Goal: Navigation & Orientation: Find specific page/section

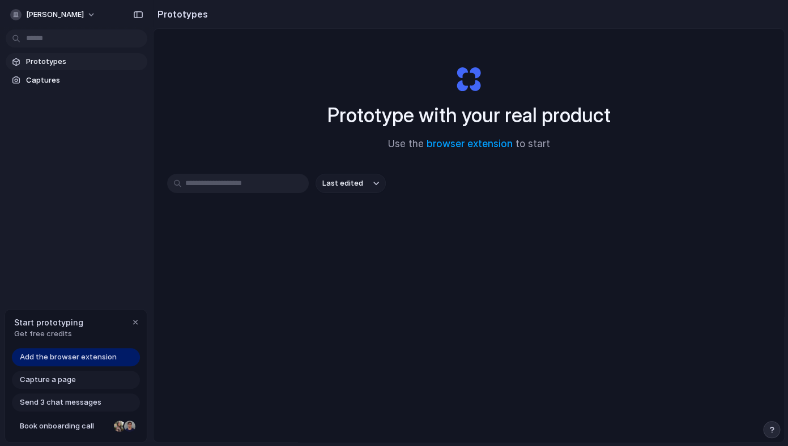
click at [267, 184] on input "text" at bounding box center [238, 183] width 142 height 19
click at [73, 82] on span "Captures" at bounding box center [84, 80] width 117 height 11
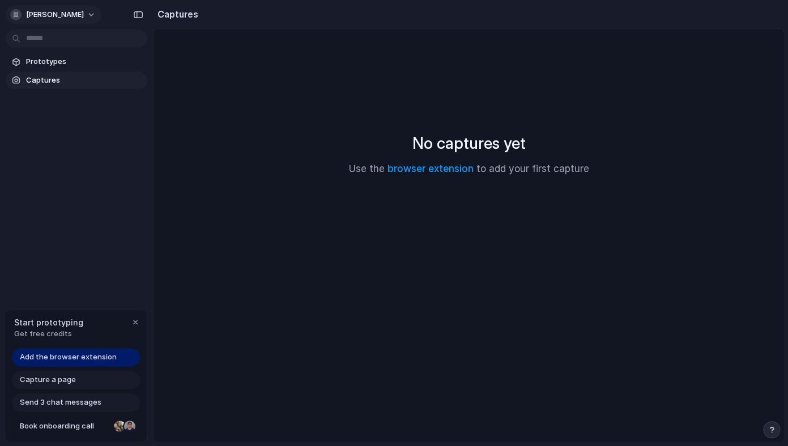
click at [46, 17] on span "[PERSON_NAME]" at bounding box center [55, 14] width 58 height 11
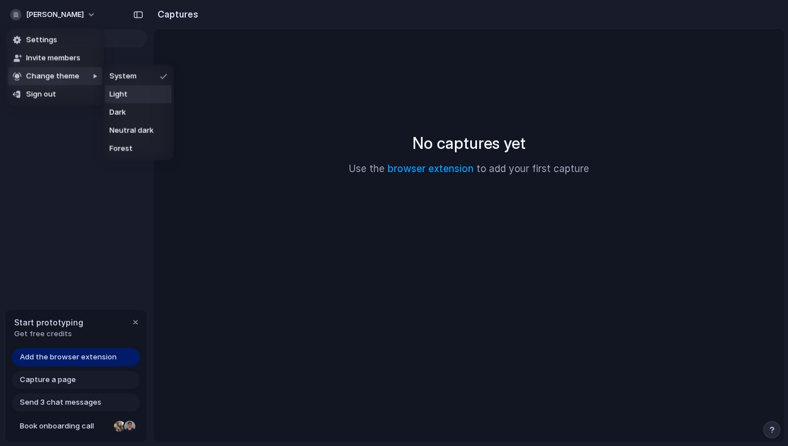
click at [131, 92] on li "Light" at bounding box center [138, 95] width 67 height 18
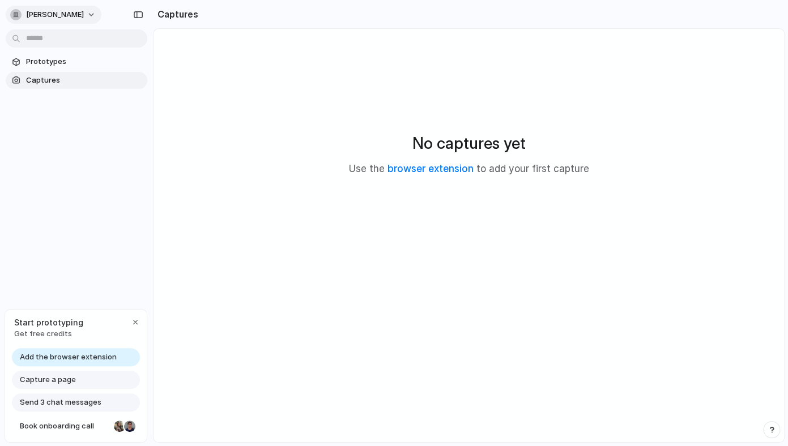
click at [44, 17] on span "[PERSON_NAME]" at bounding box center [55, 14] width 58 height 11
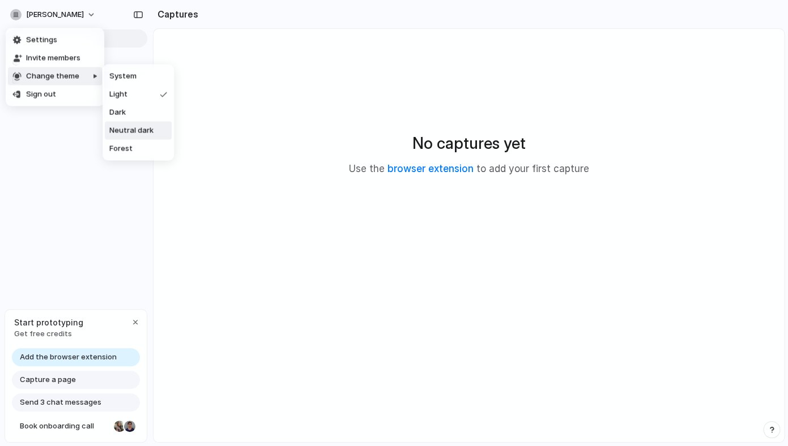
click at [141, 126] on span "Neutral dark" at bounding box center [131, 130] width 44 height 11
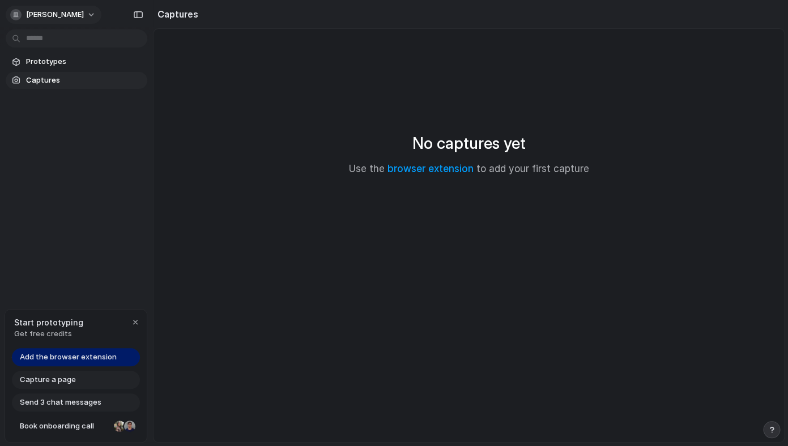
click at [40, 22] on button "[PERSON_NAME]" at bounding box center [54, 15] width 96 height 18
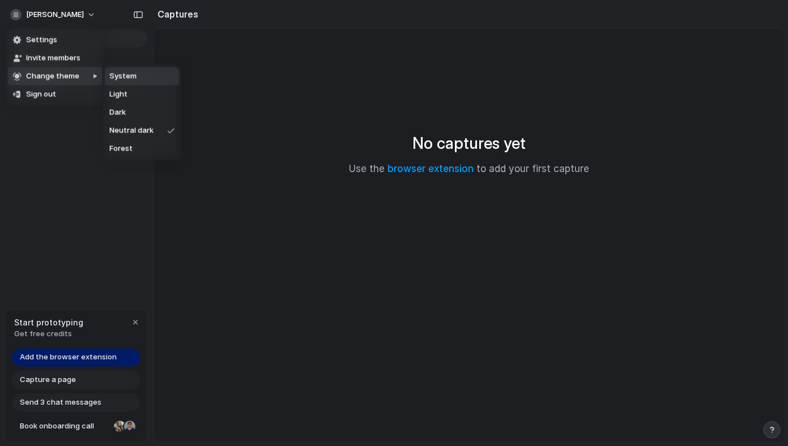
click at [124, 79] on span "System" at bounding box center [122, 76] width 27 height 11
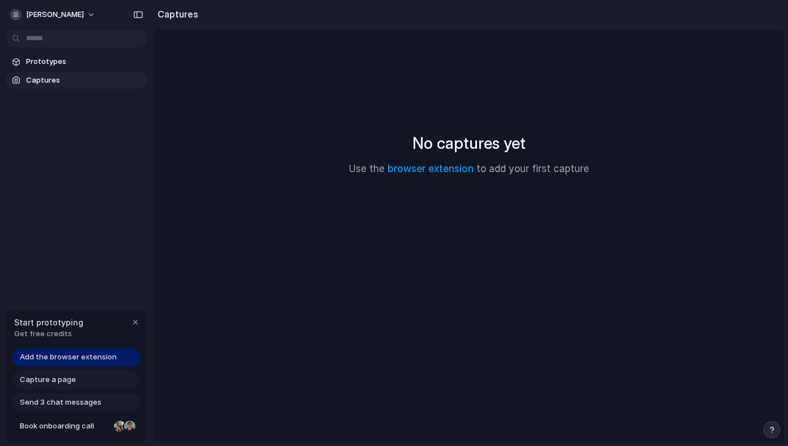
click at [172, 15] on h2 "Captures" at bounding box center [175, 14] width 45 height 14
click at [433, 175] on link "browser extension" at bounding box center [431, 168] width 86 height 11
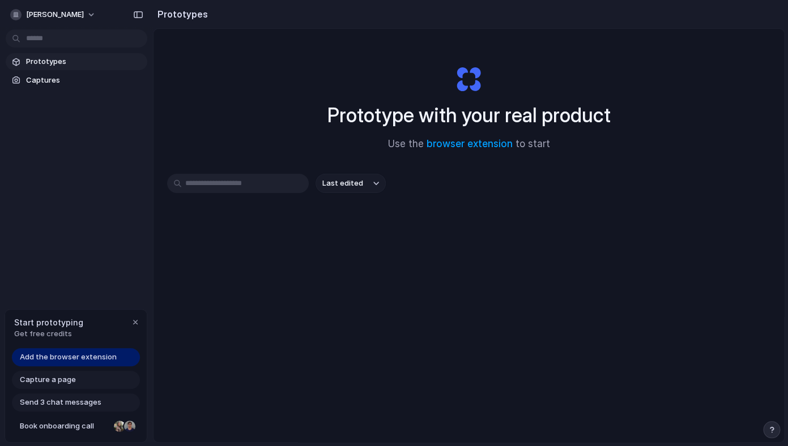
click at [52, 385] on span "Capture a page" at bounding box center [48, 380] width 56 height 11
click at [452, 148] on link "browser extension" at bounding box center [470, 143] width 86 height 11
click at [43, 82] on span "Captures" at bounding box center [84, 80] width 117 height 11
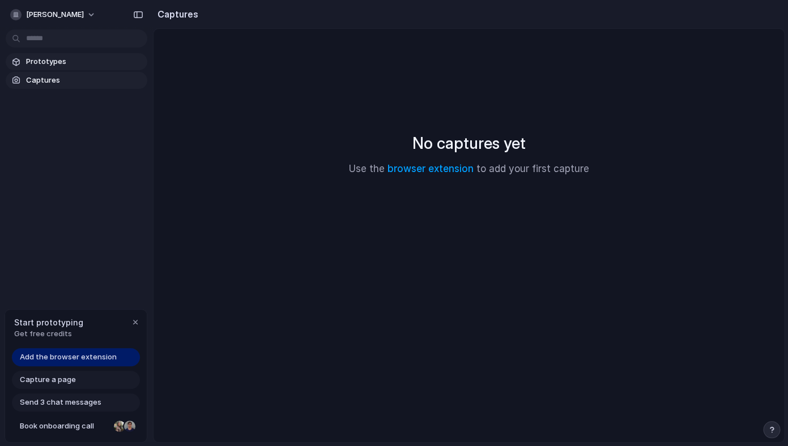
click at [32, 65] on span "Prototypes" at bounding box center [84, 61] width 117 height 11
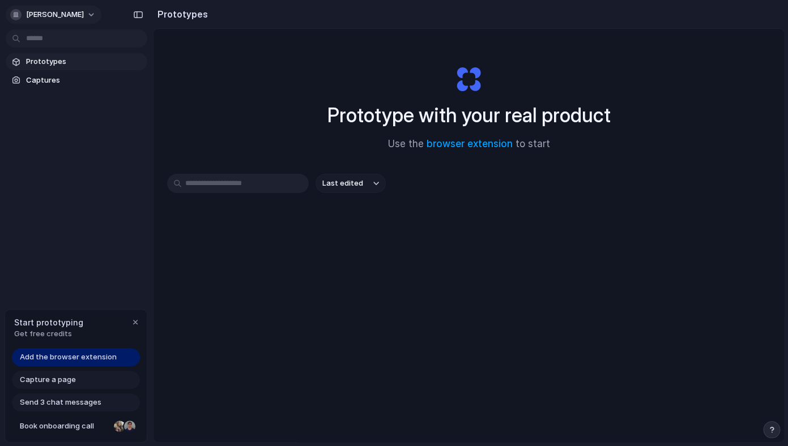
click at [40, 18] on span "[PERSON_NAME]" at bounding box center [55, 14] width 58 height 11
